Goal: Find specific page/section: Find specific page/section

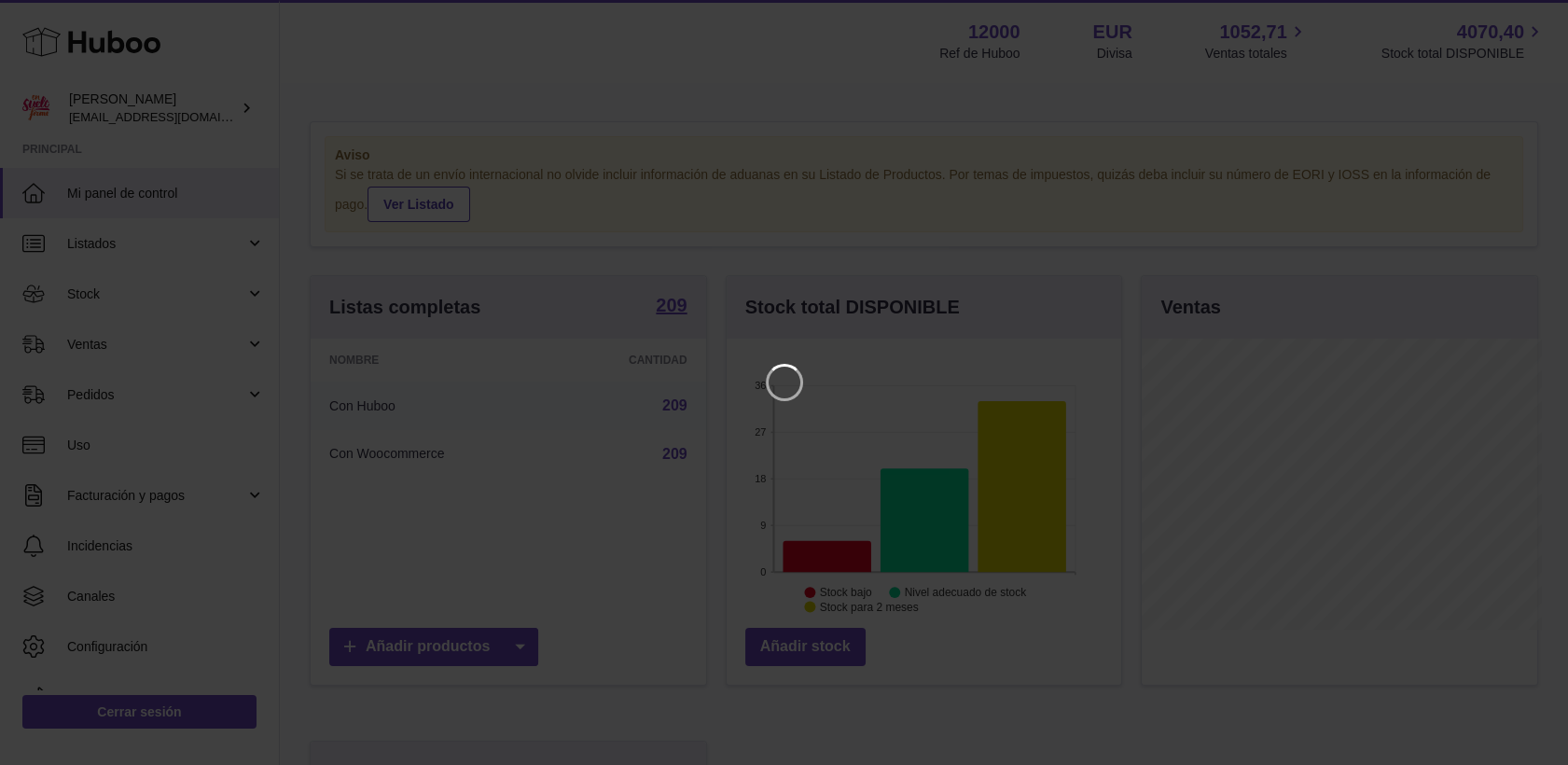
scroll to position [291, 400]
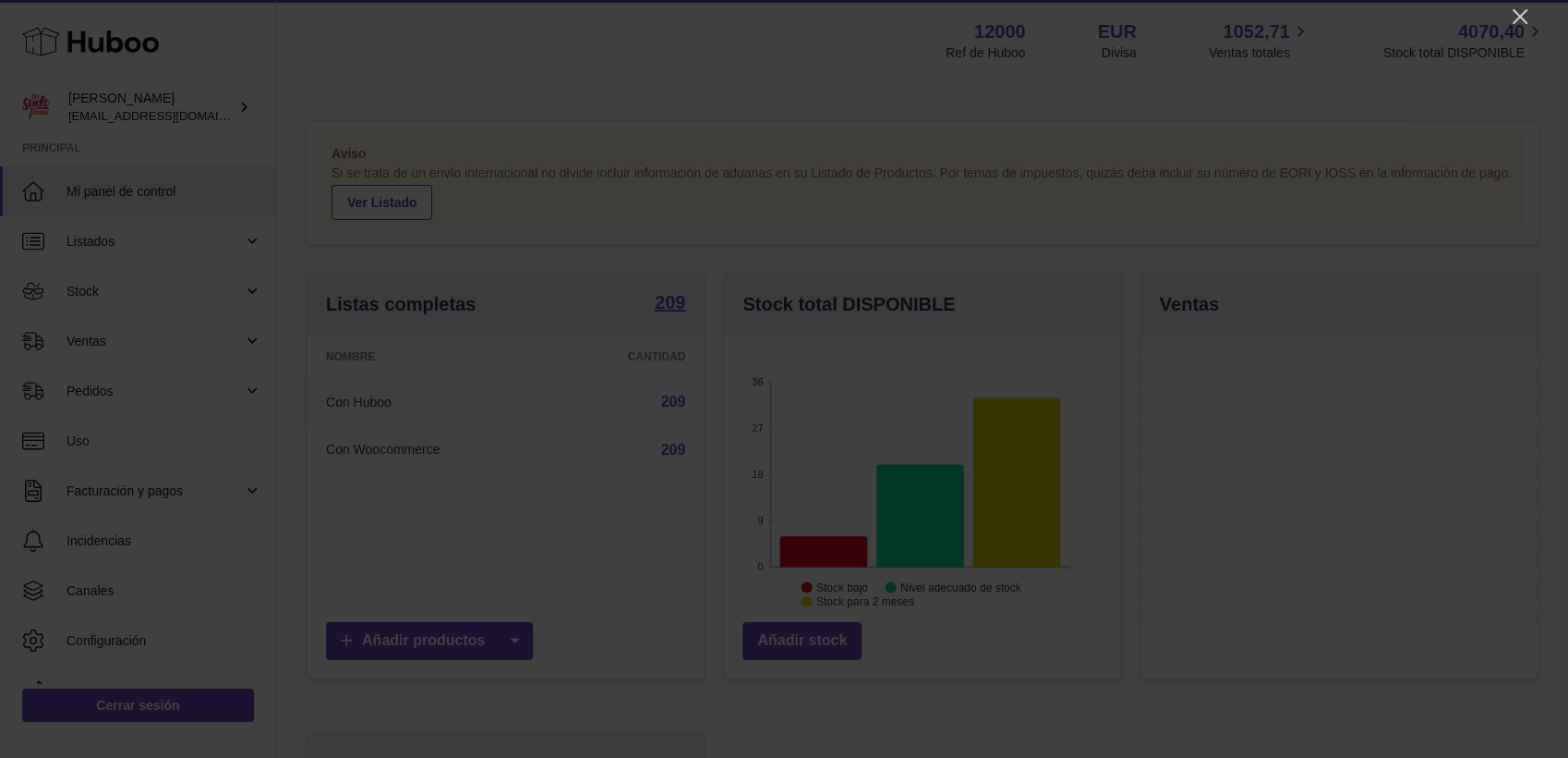
click at [1522, 13] on icon "Close" at bounding box center [1520, 16] width 15 height 15
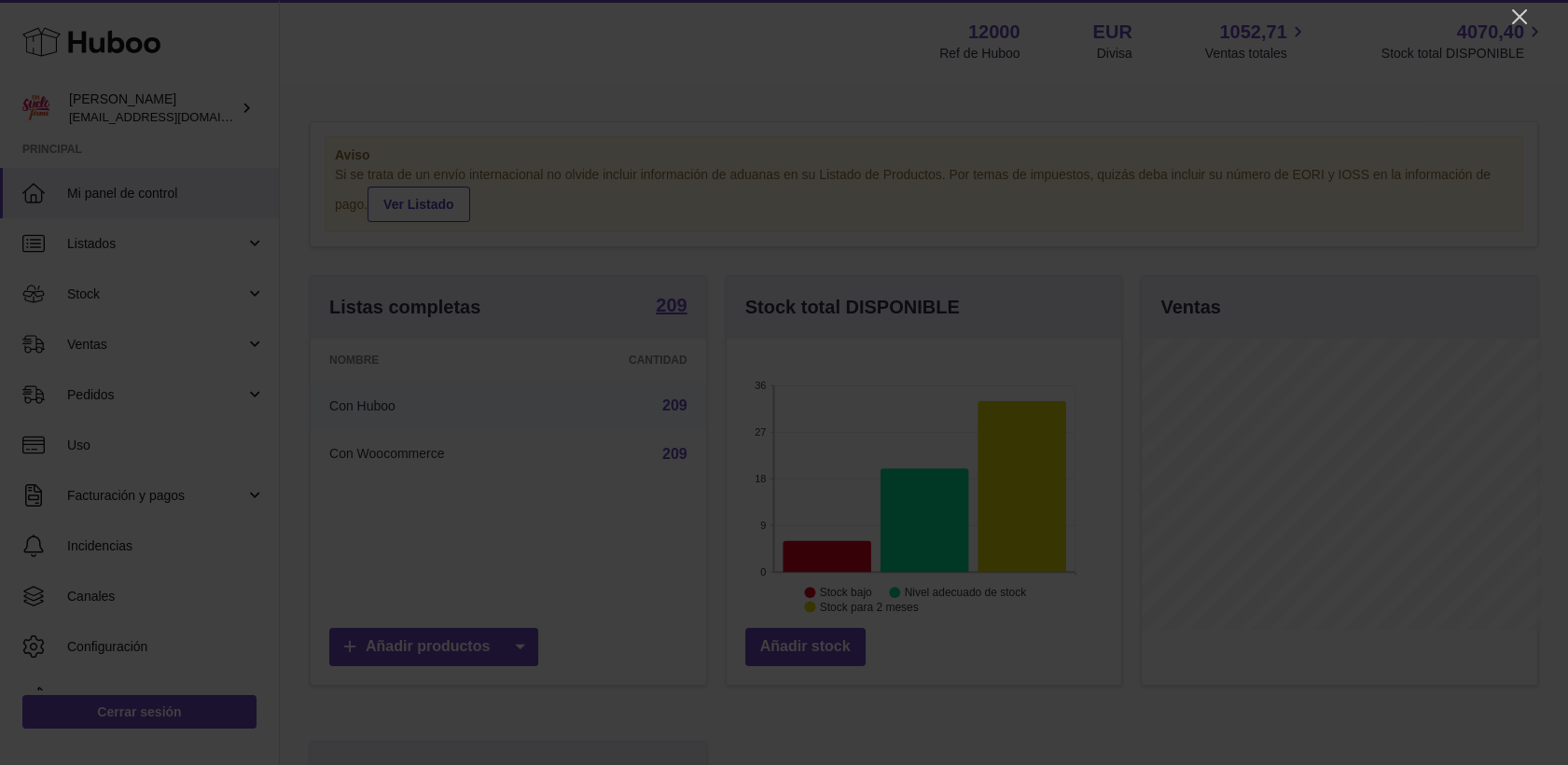
scroll to position [932442, 932543]
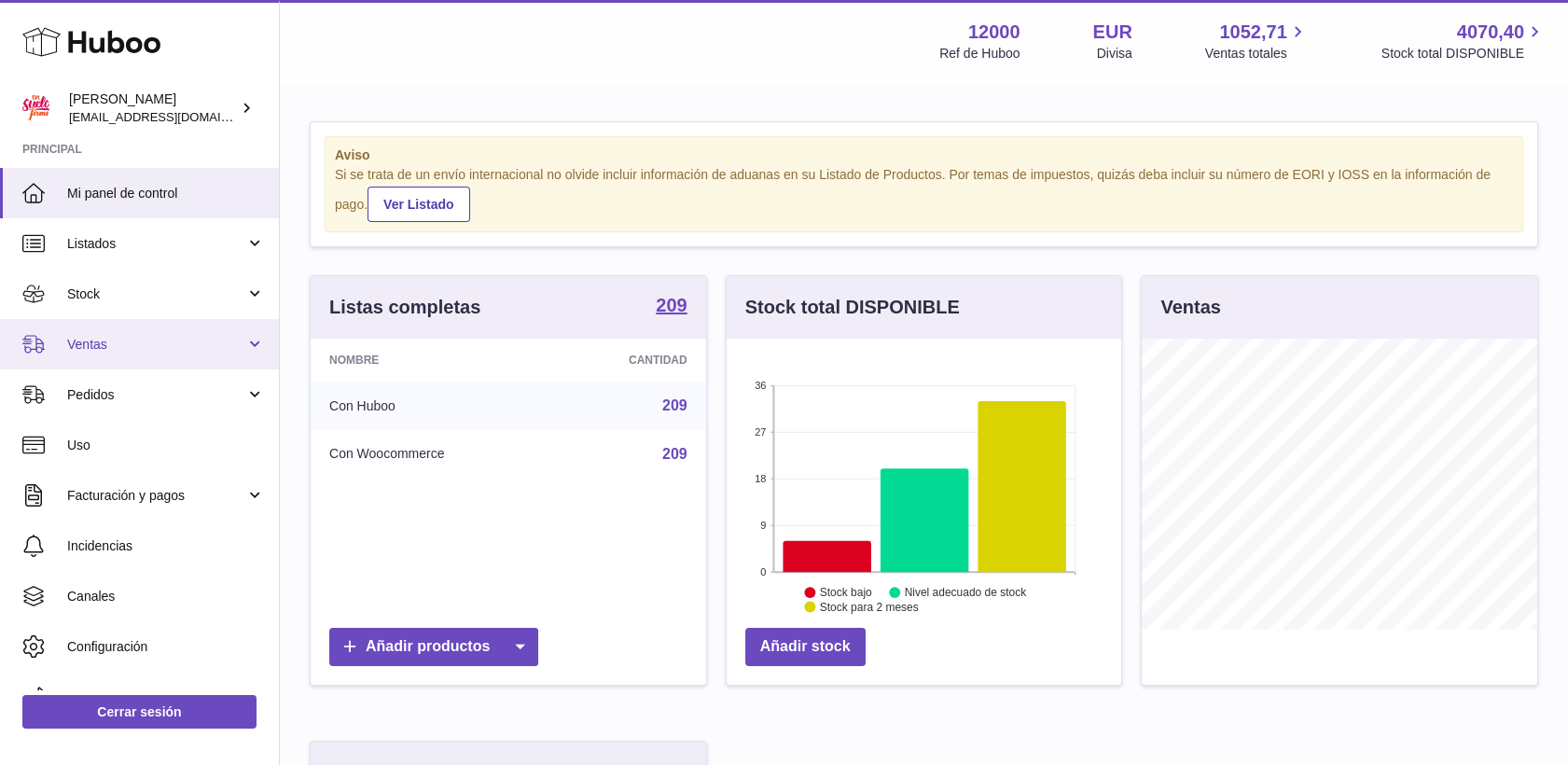
click at [64, 345] on link "Ventas" at bounding box center [139, 344] width 279 height 51
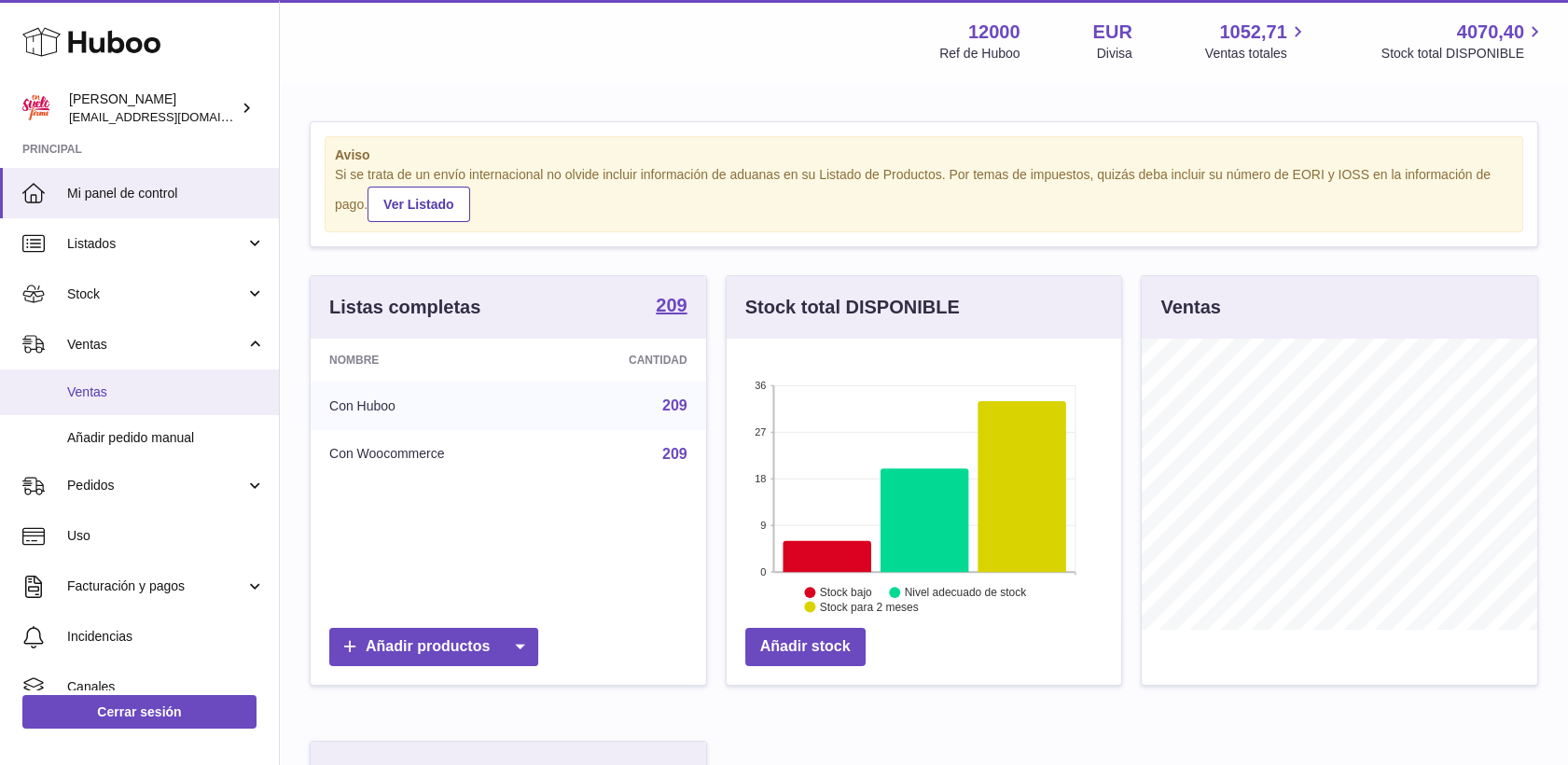
click at [89, 382] on link "Ventas" at bounding box center [139, 392] width 279 height 46
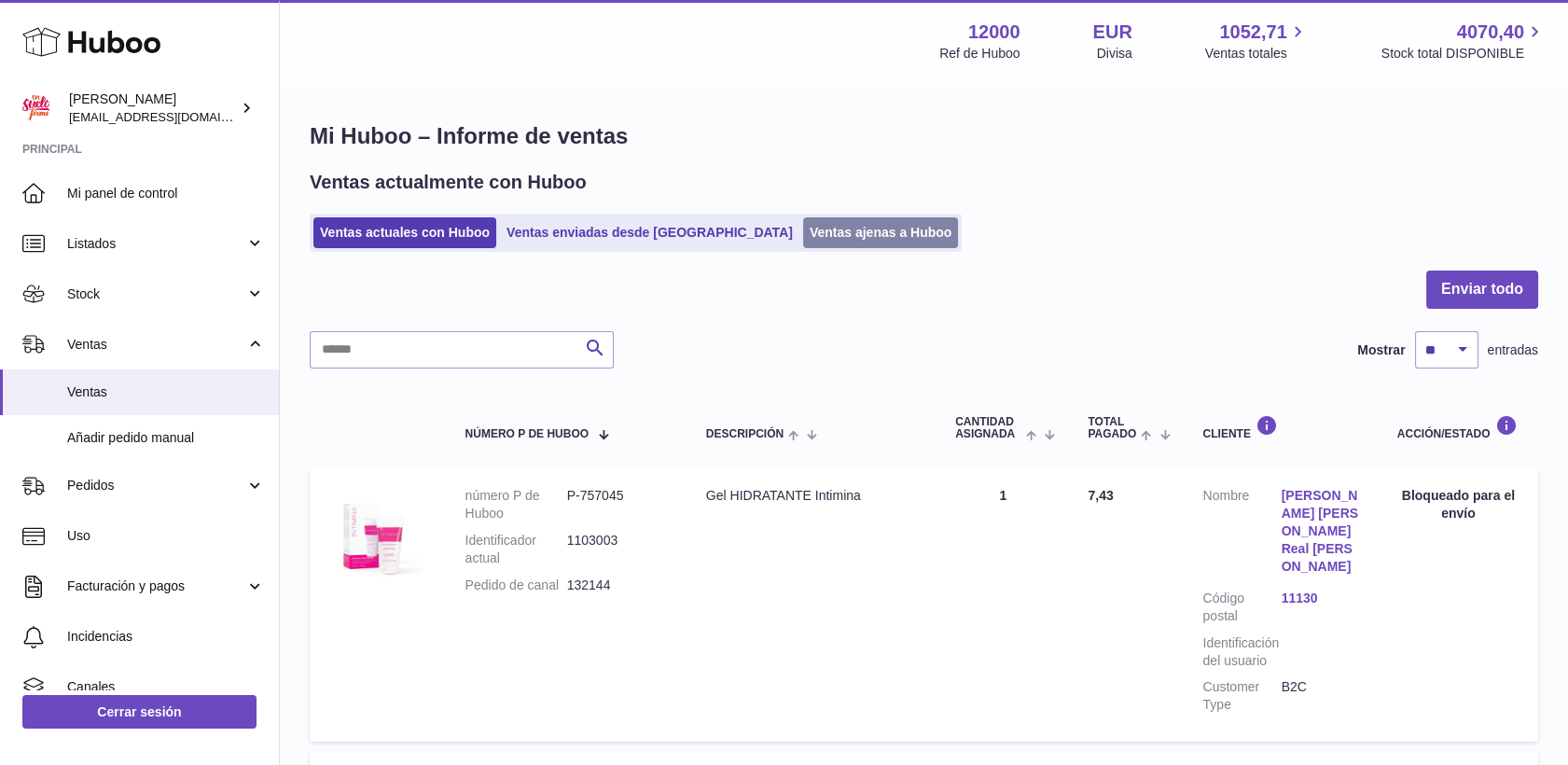
click at [803, 235] on link "Ventas ajenas a Huboo" at bounding box center [880, 232] width 156 height 31
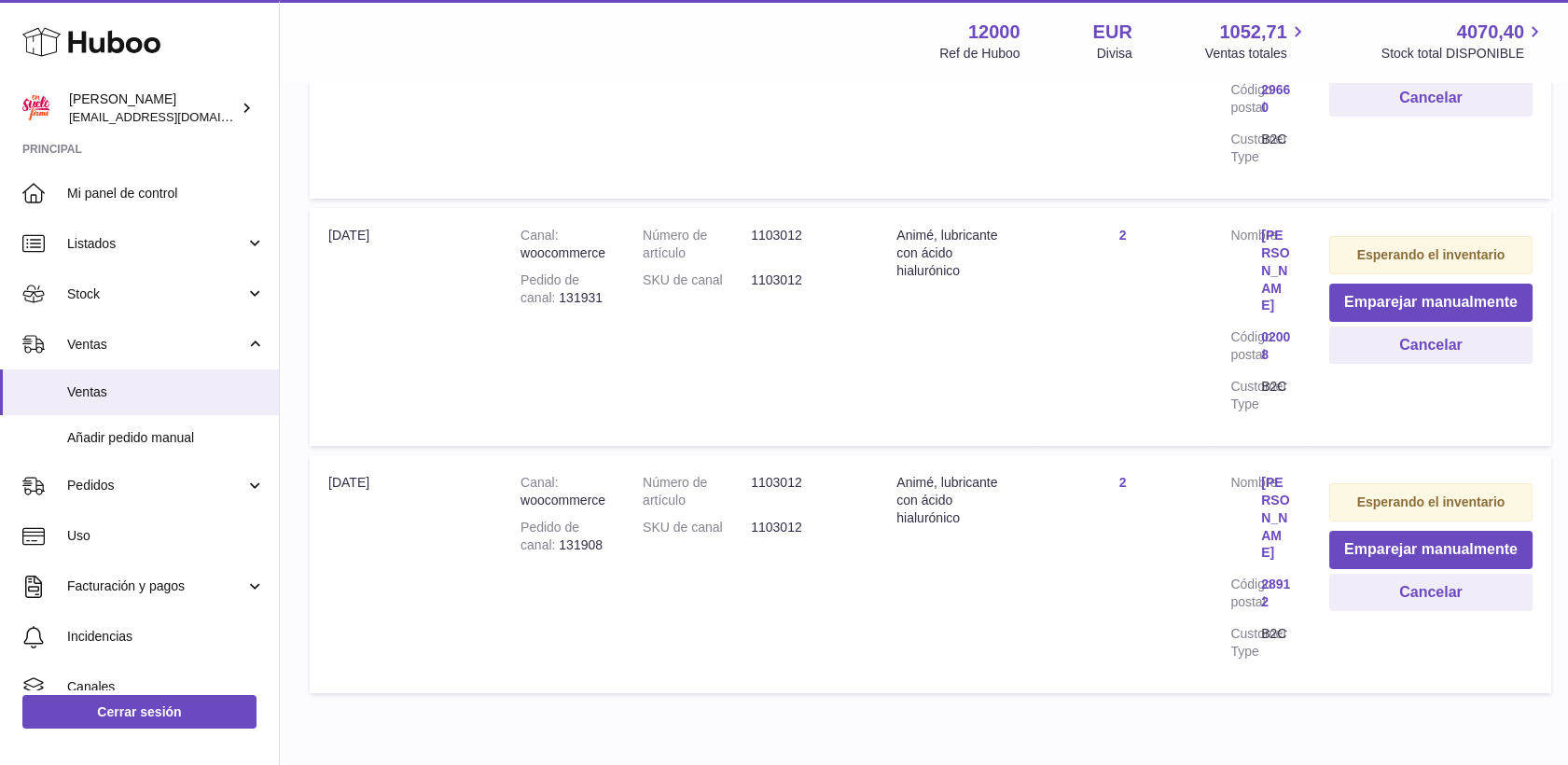
scroll to position [533, 0]
